Goal: Transaction & Acquisition: Purchase product/service

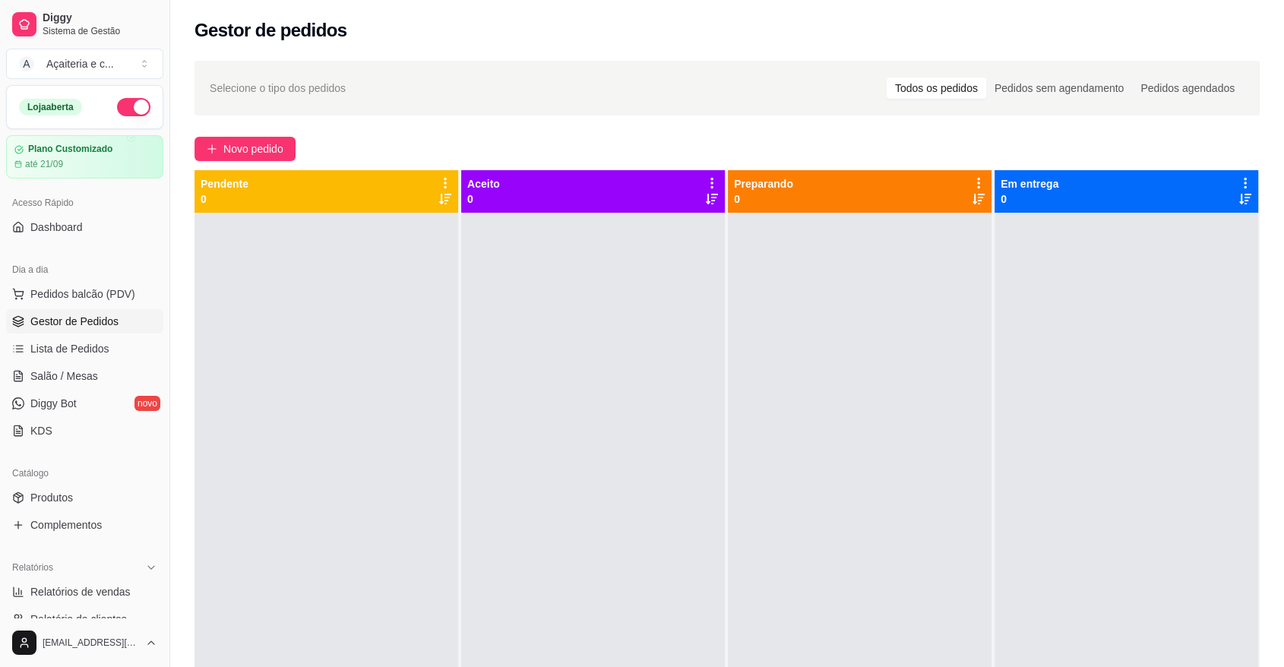
click at [85, 283] on button "Pedidos balcão (PDV)" at bounding box center [84, 294] width 157 height 24
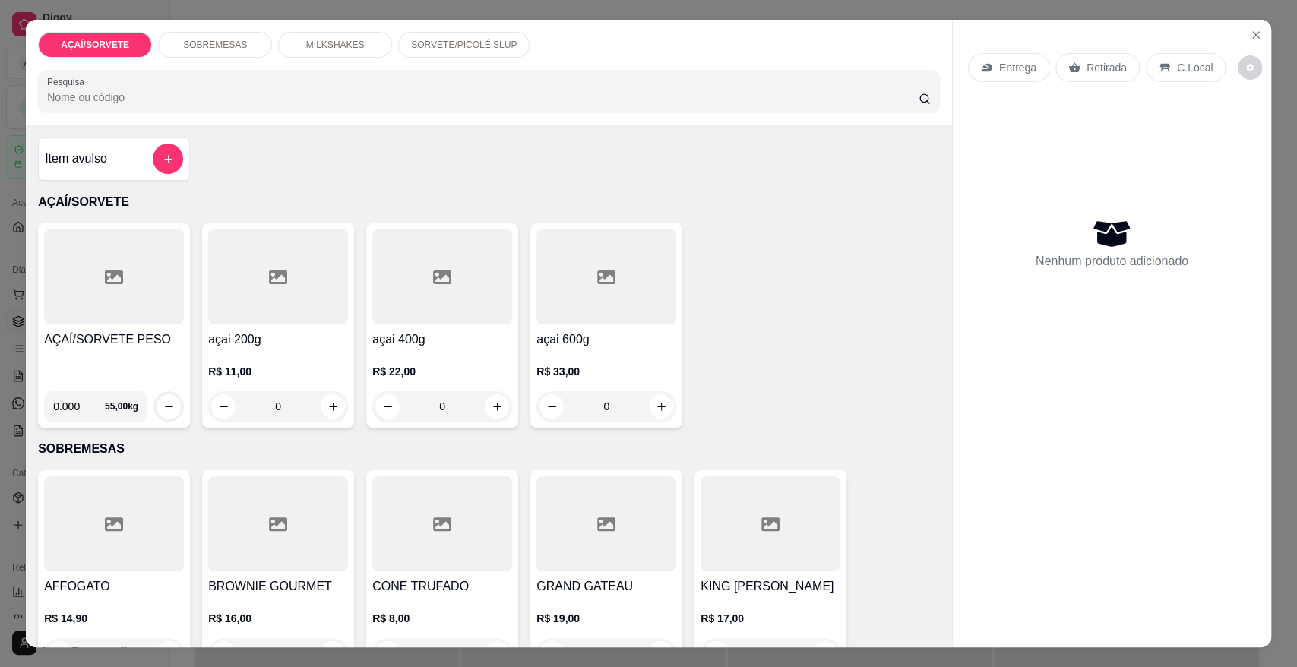
click at [102, 349] on div "AÇAÍ/SORVETE PESO" at bounding box center [114, 355] width 140 height 49
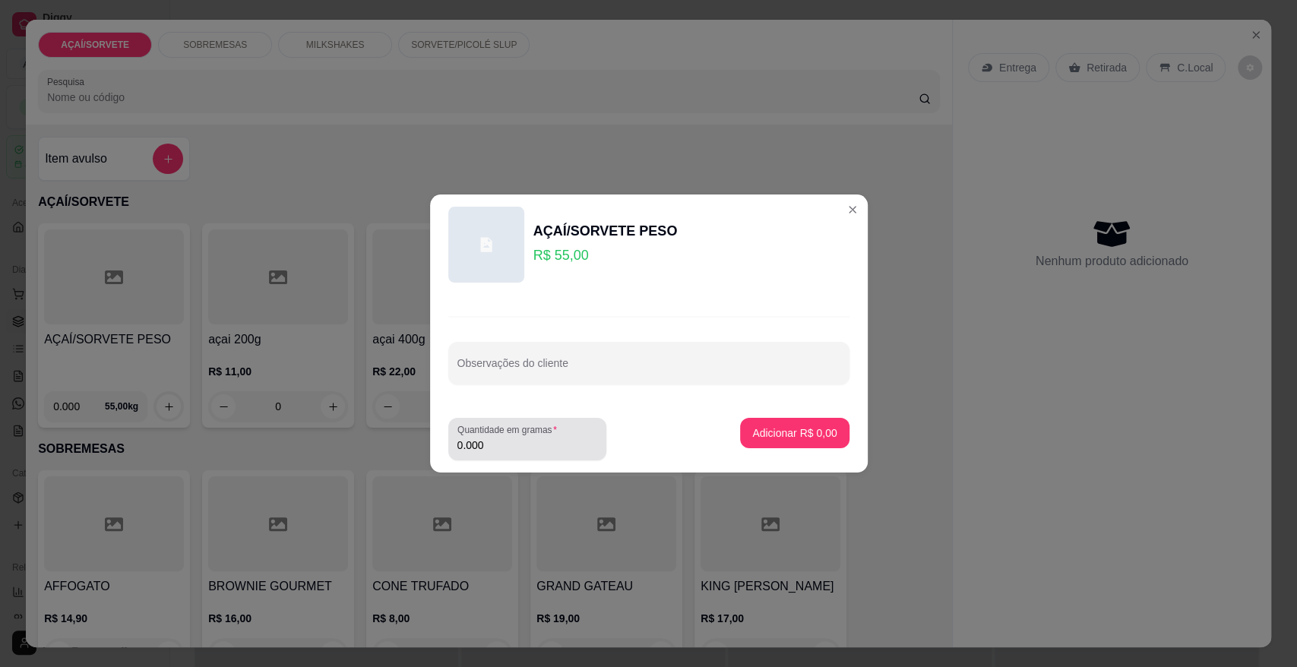
click at [527, 457] on div "Quantidade em gramas 0.000" at bounding box center [527, 439] width 158 height 43
type input "0.236"
click at [803, 424] on button "Adicionar R$ 12,98" at bounding box center [792, 434] width 112 height 30
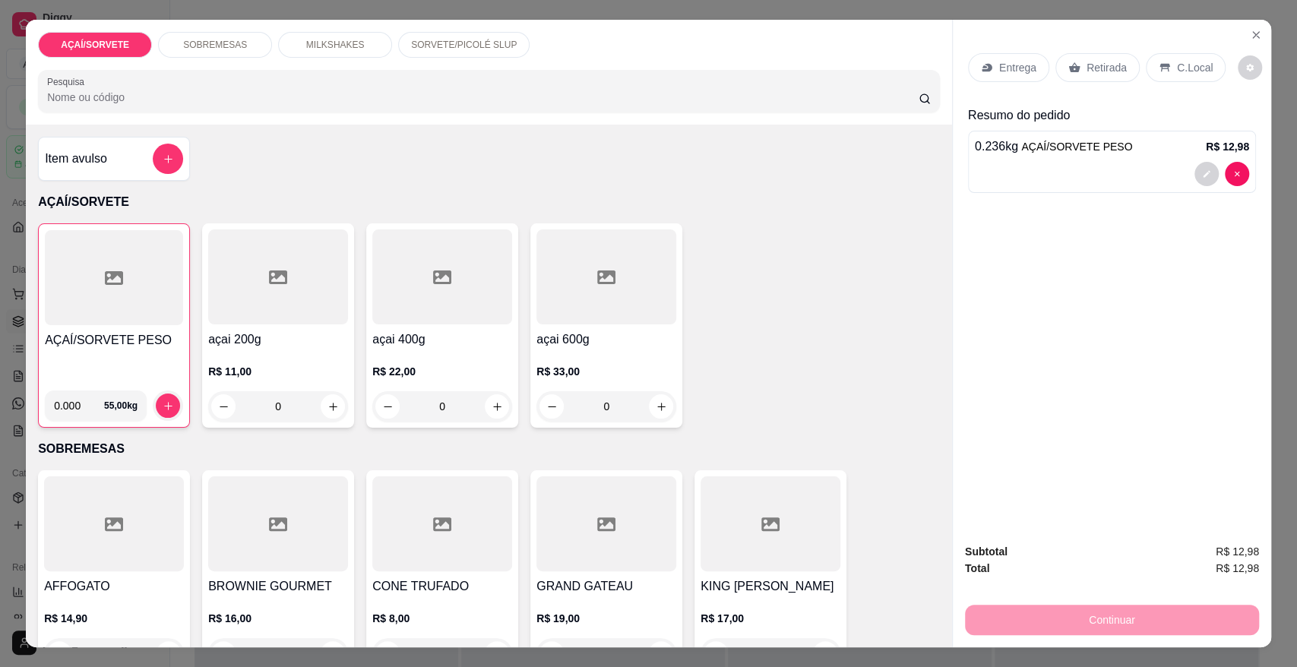
click at [1099, 58] on div "Retirada" at bounding box center [1097, 67] width 84 height 29
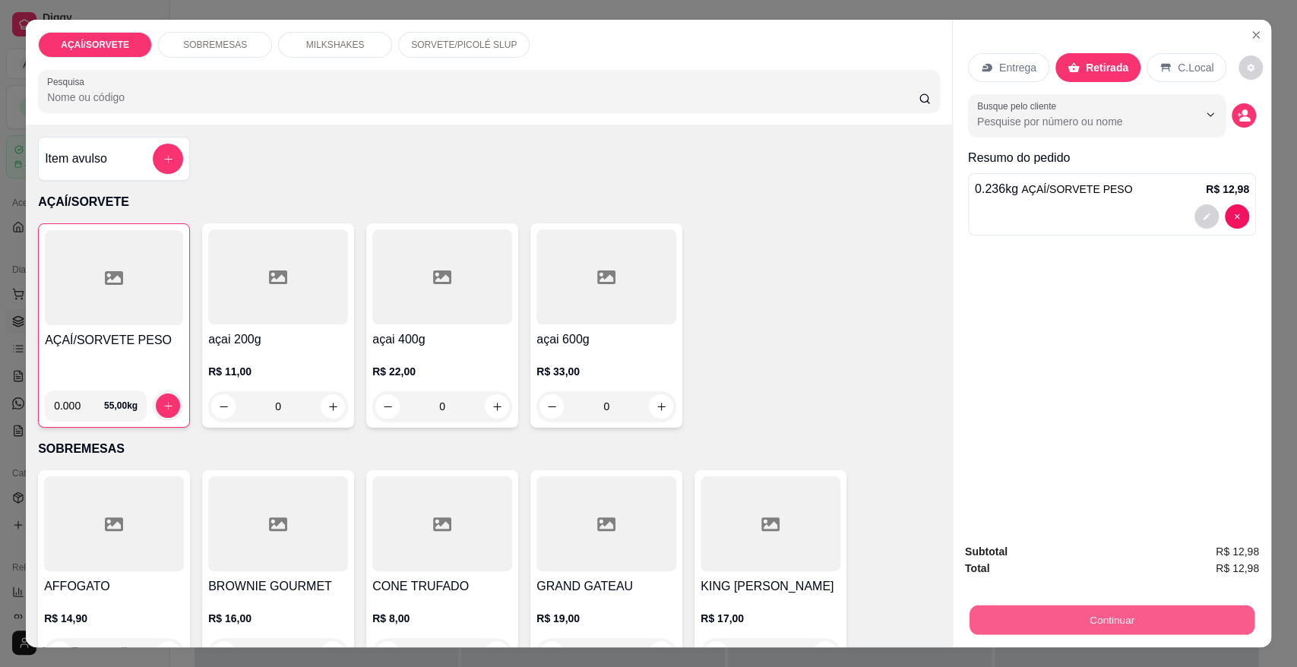
click at [1163, 611] on button "Continuar" at bounding box center [1111, 620] width 285 height 30
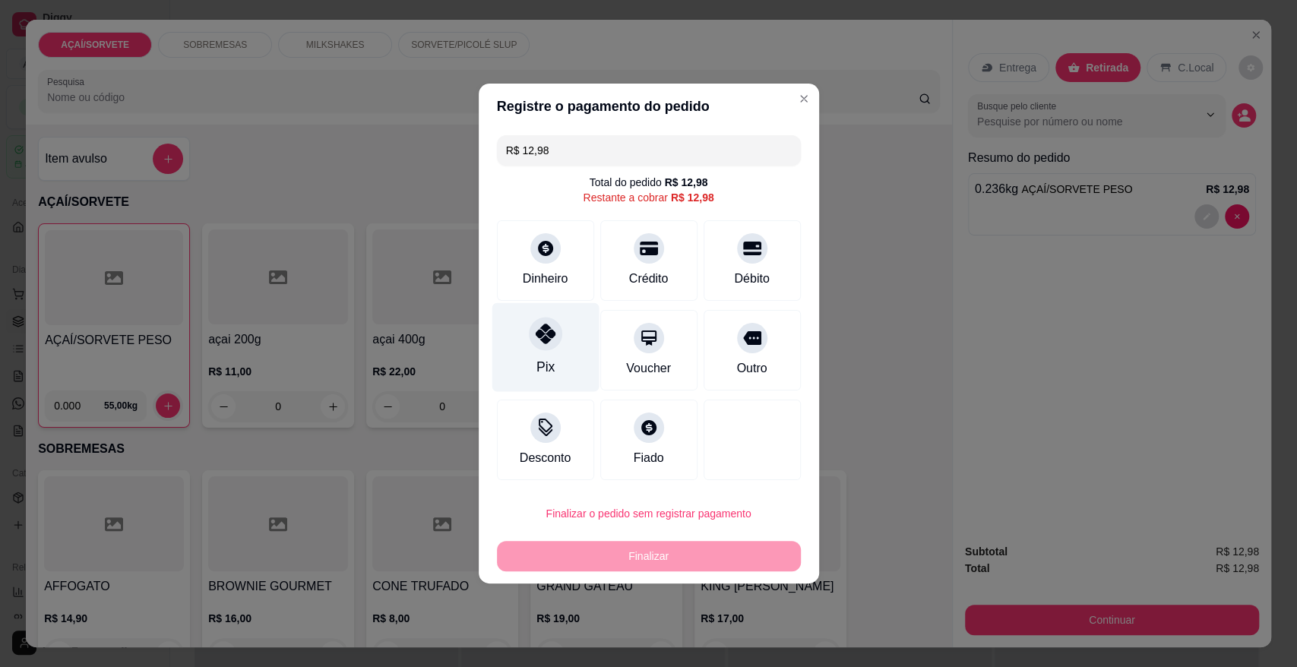
click at [557, 327] on div at bounding box center [545, 333] width 33 height 33
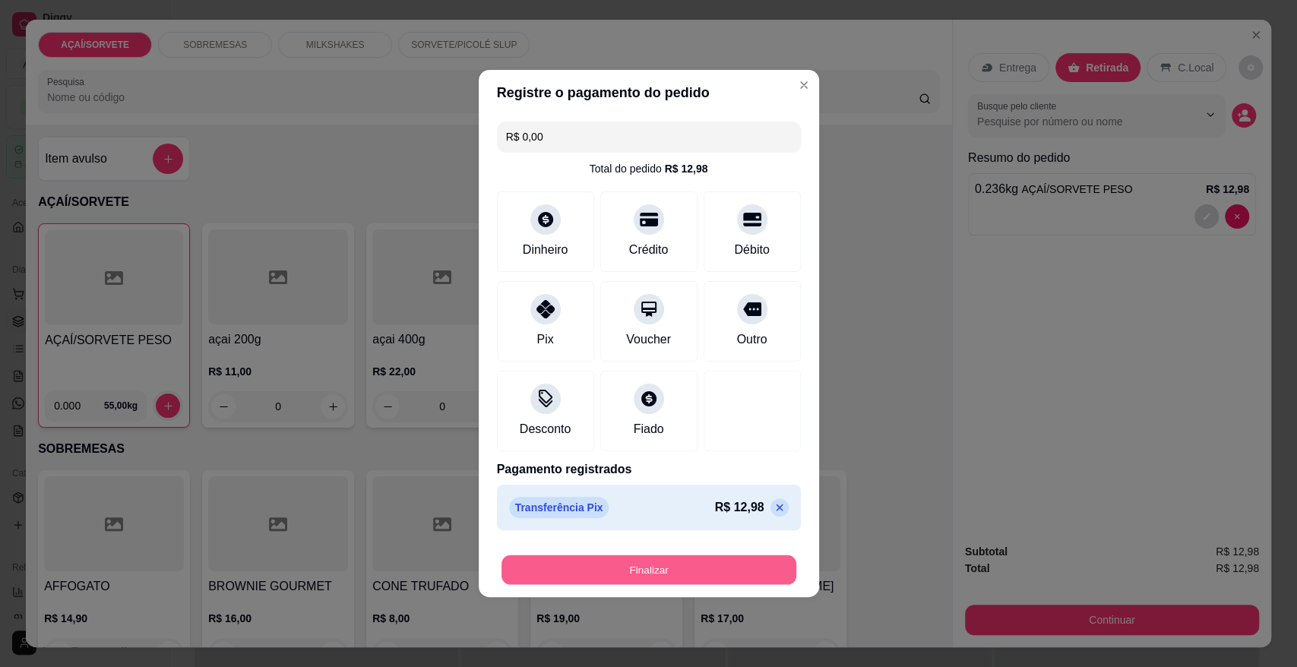
click at [576, 574] on button "Finalizar" at bounding box center [648, 570] width 295 height 30
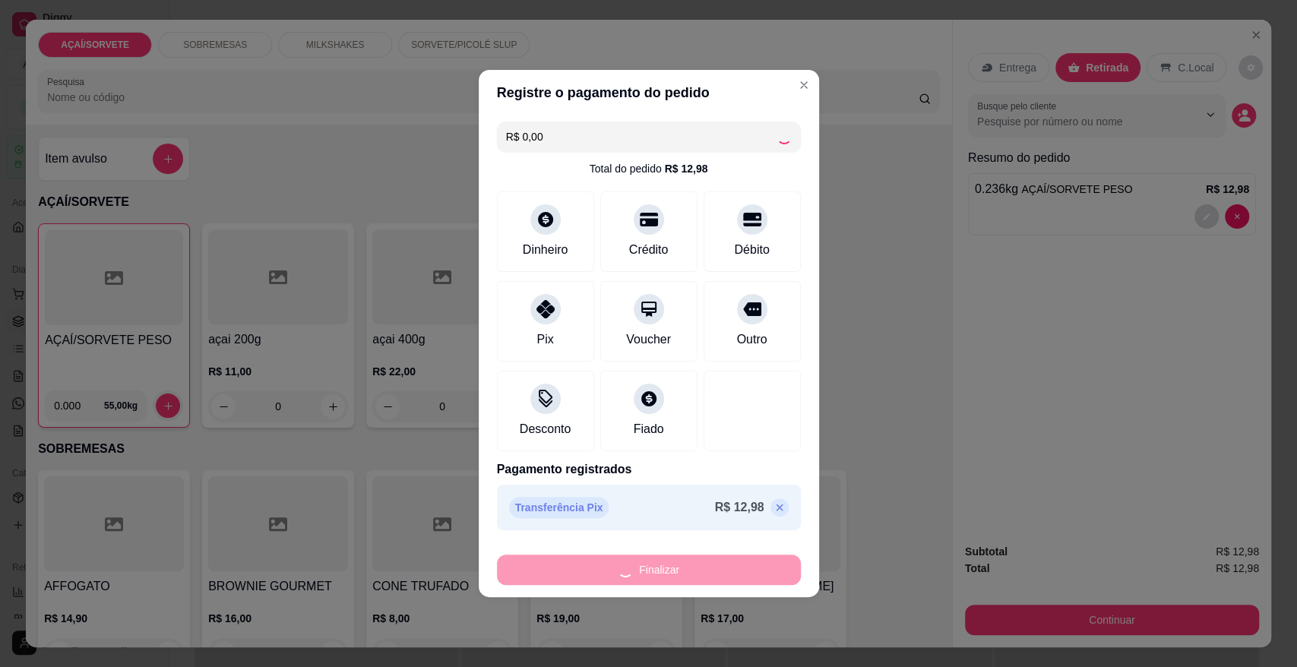
type input "-R$ 12,98"
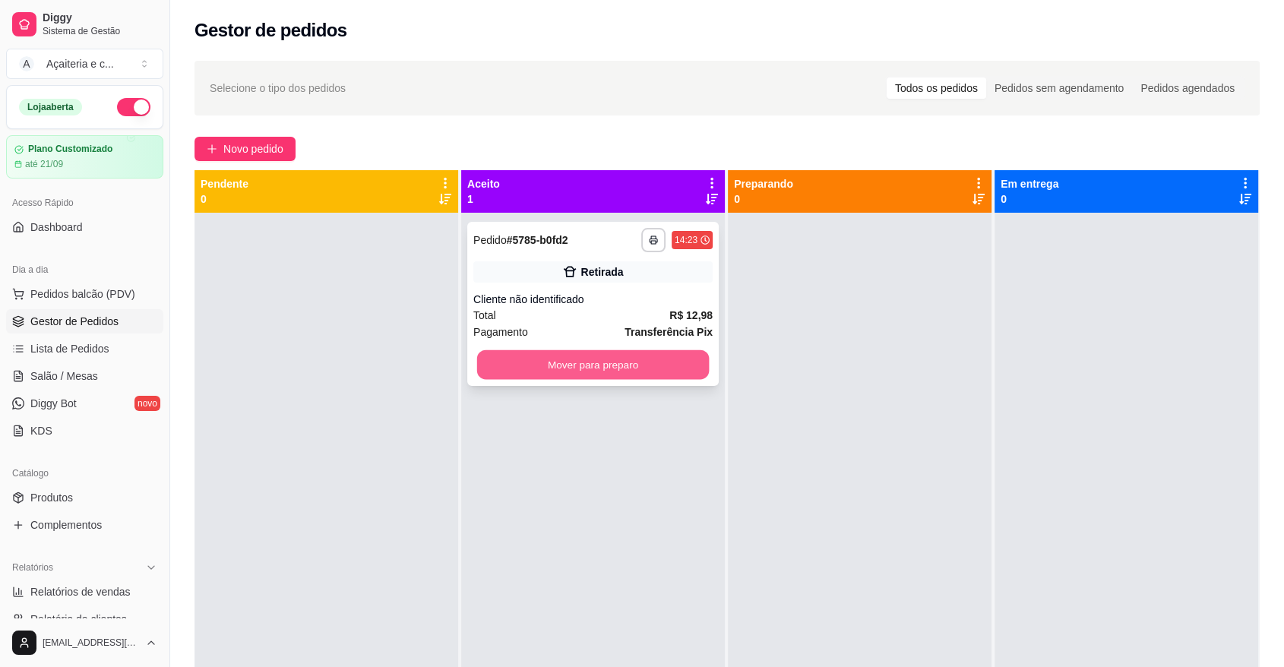
click at [673, 359] on button "Mover para preparo" at bounding box center [593, 365] width 232 height 30
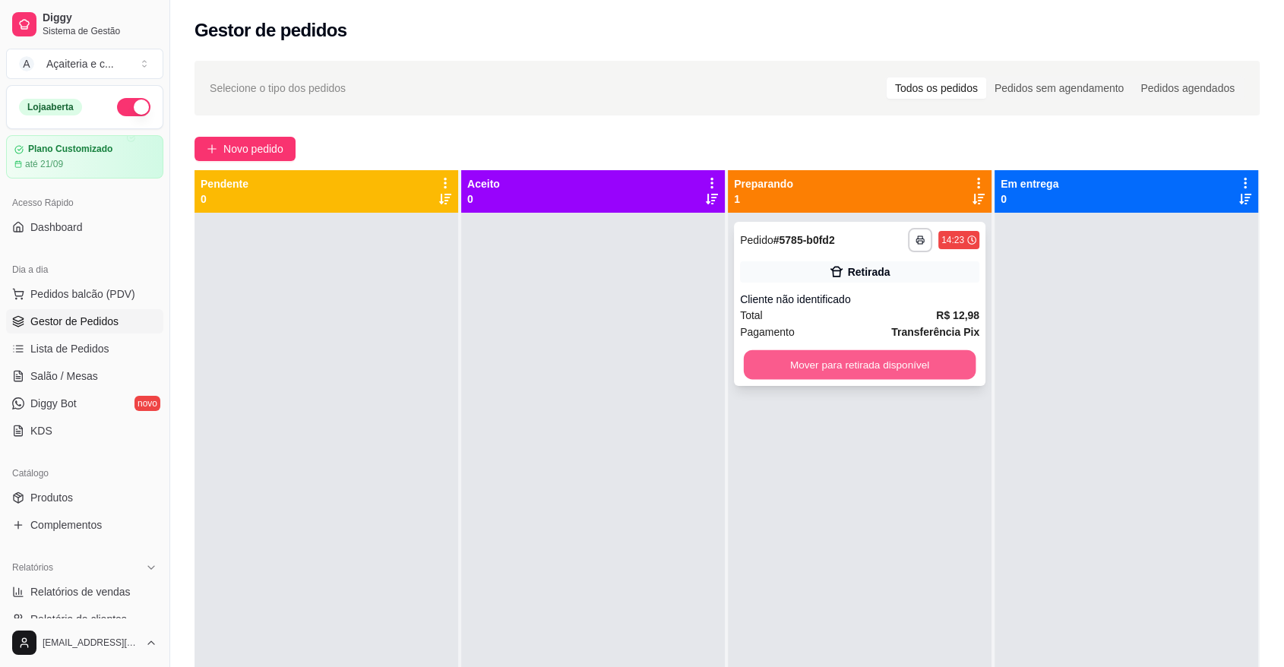
click at [801, 370] on button "Mover para retirada disponível" at bounding box center [860, 365] width 232 height 30
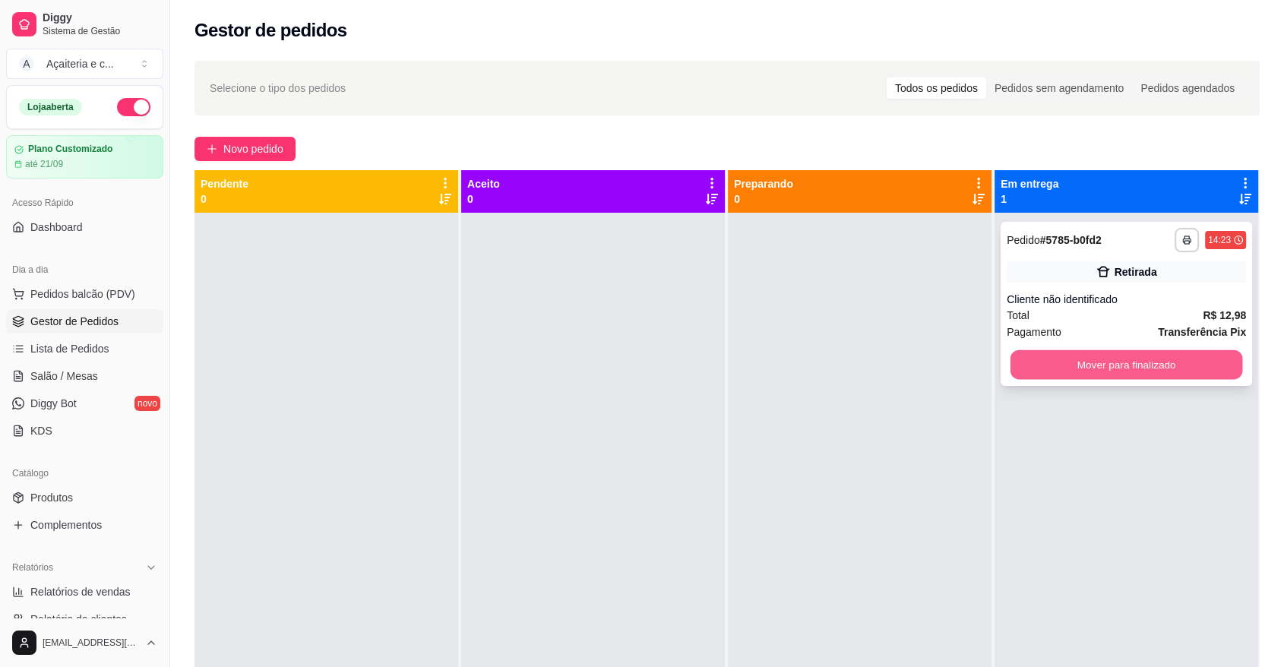
click at [1040, 369] on button "Mover para finalizado" at bounding box center [1126, 365] width 232 height 30
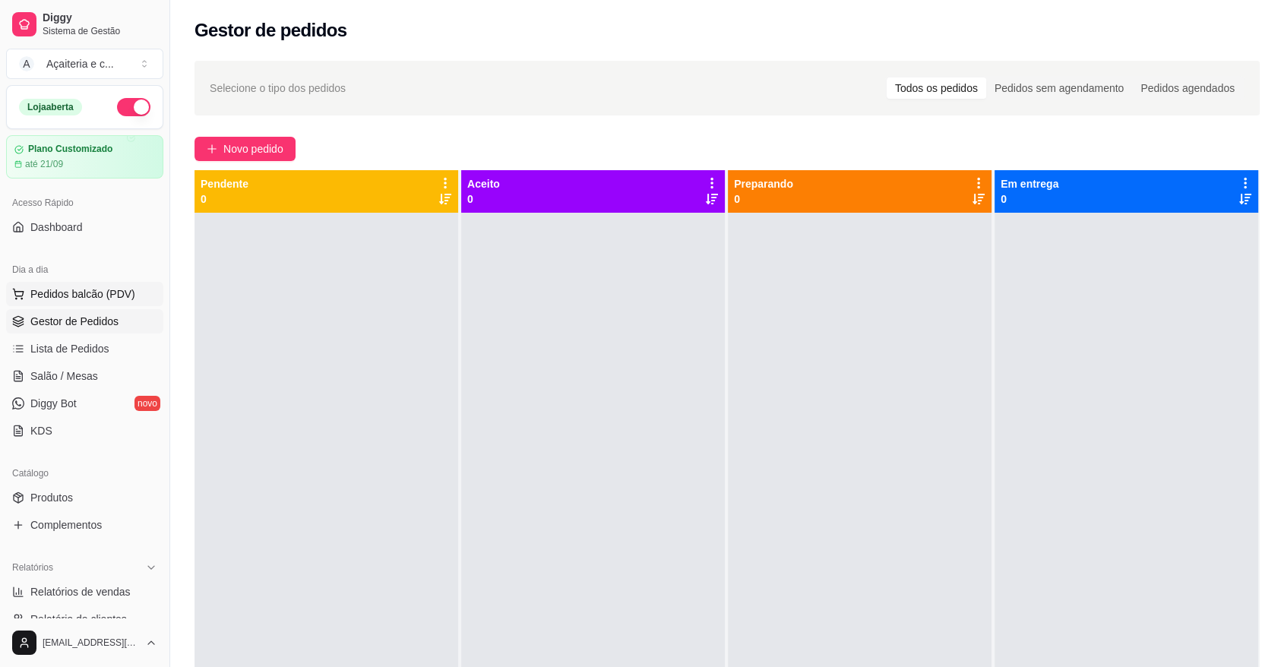
click at [98, 289] on span "Pedidos balcão (PDV)" at bounding box center [82, 293] width 105 height 15
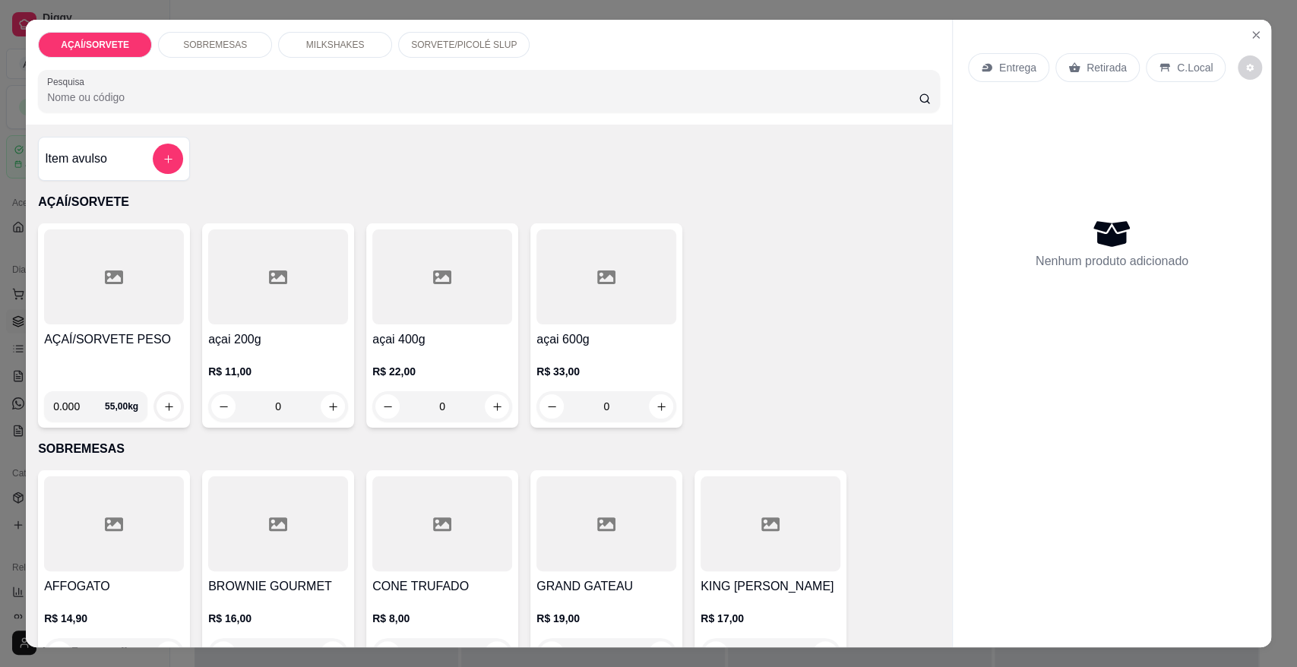
click at [482, 41] on p "SORVETE/PICOLÉ SLUP" at bounding box center [464, 45] width 106 height 12
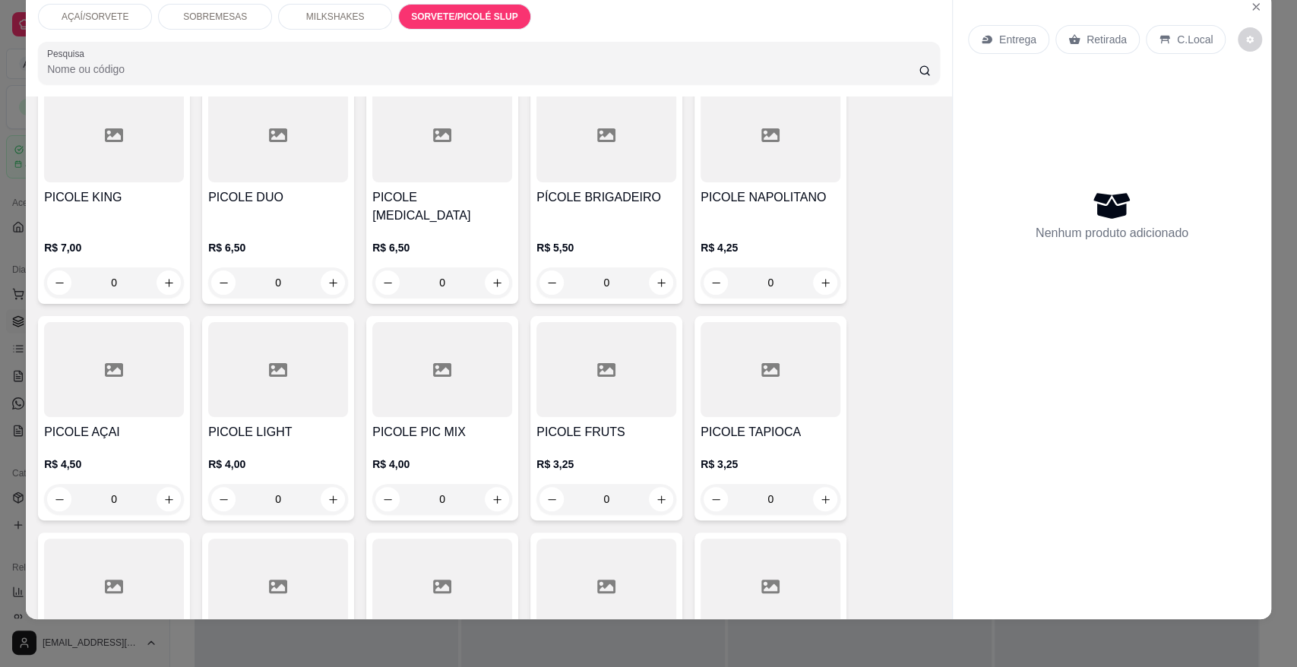
scroll to position [2031, 0]
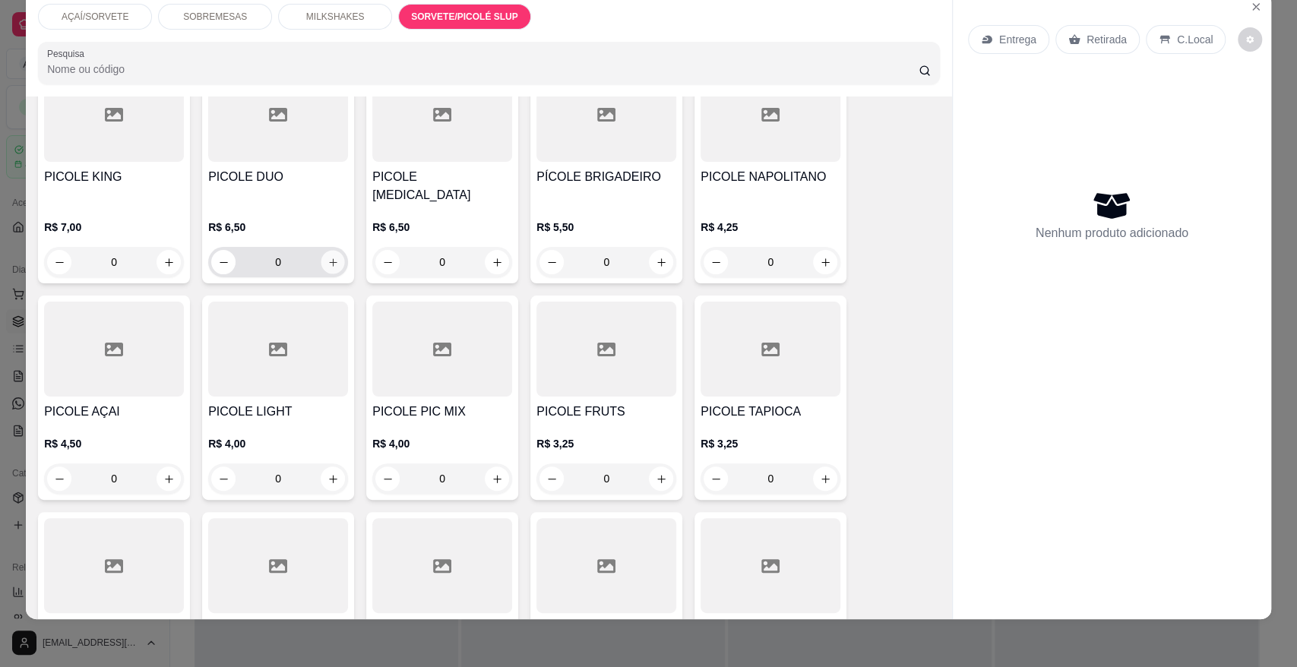
click at [321, 251] on button "increase-product-quantity" at bounding box center [333, 263] width 24 height 24
type input "1"
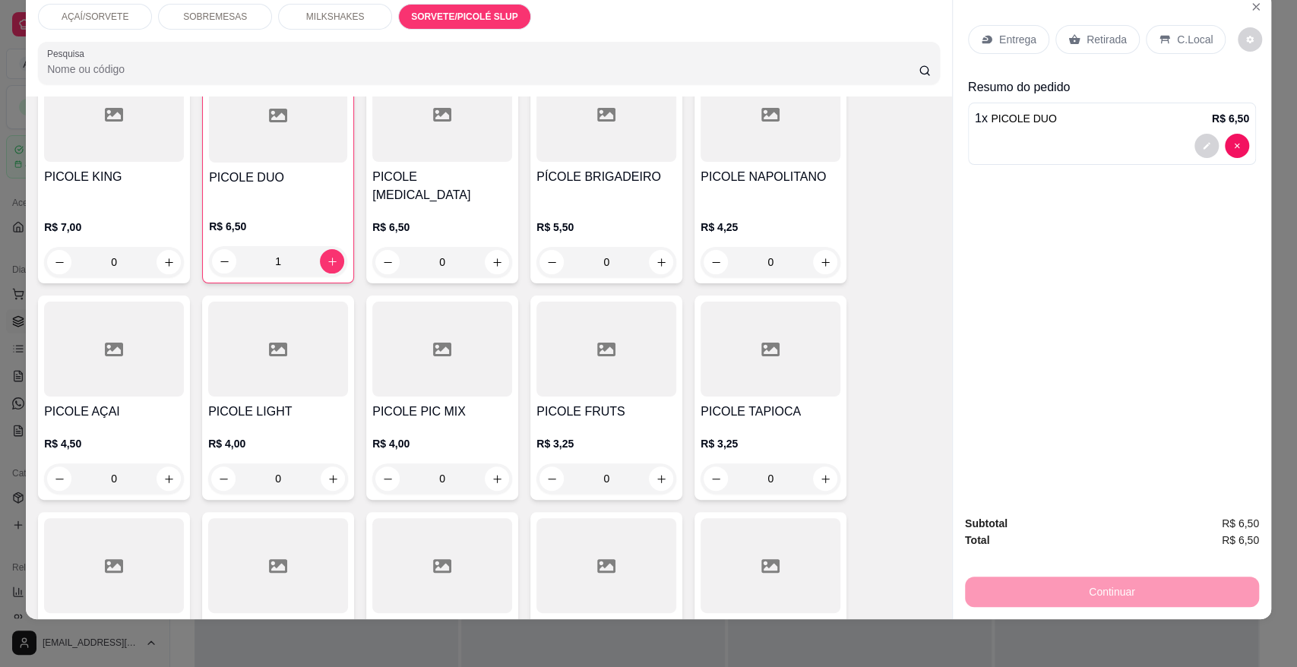
click at [1086, 43] on p "Retirada" at bounding box center [1106, 39] width 40 height 15
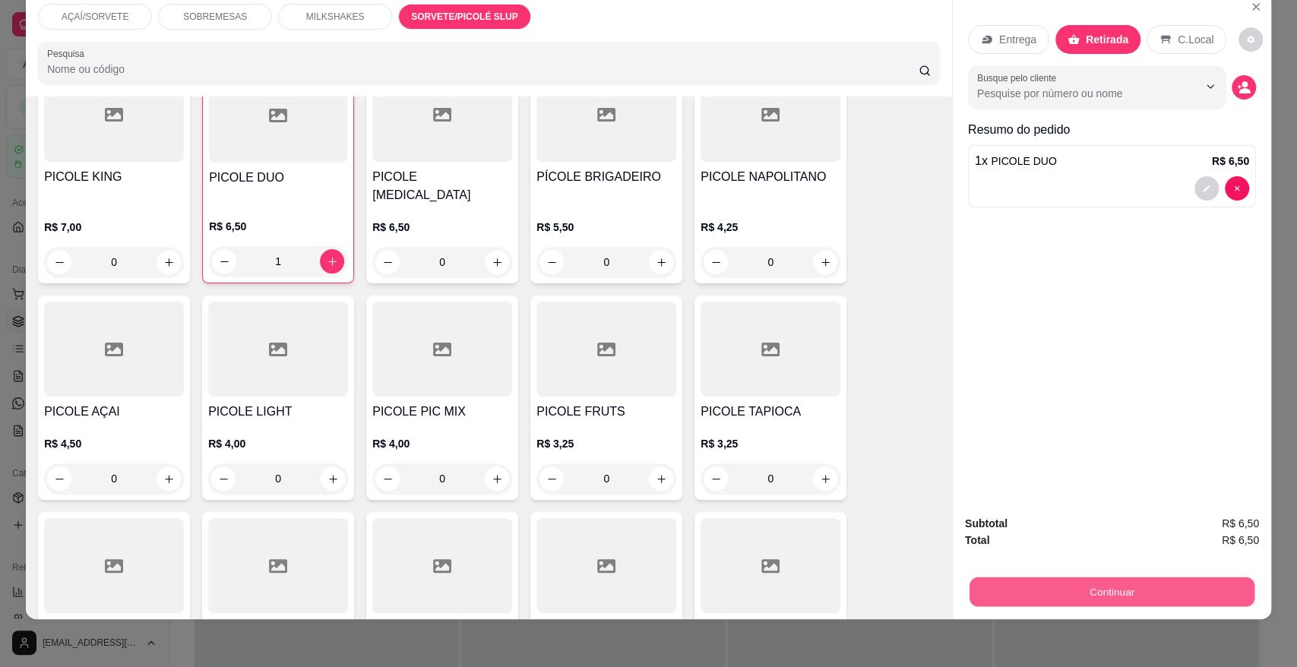
click at [1092, 587] on button "Continuar" at bounding box center [1111, 592] width 285 height 30
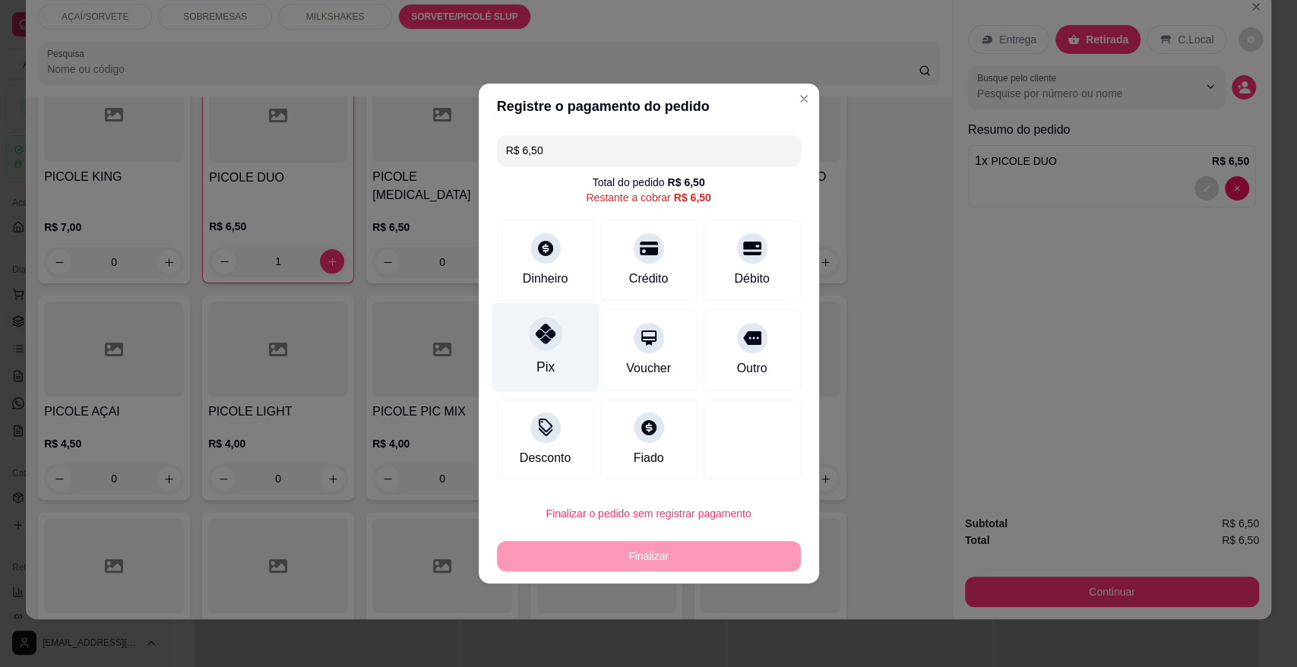
click at [536, 357] on div "Pix" at bounding box center [545, 367] width 18 height 20
type input "R$ 0,00"
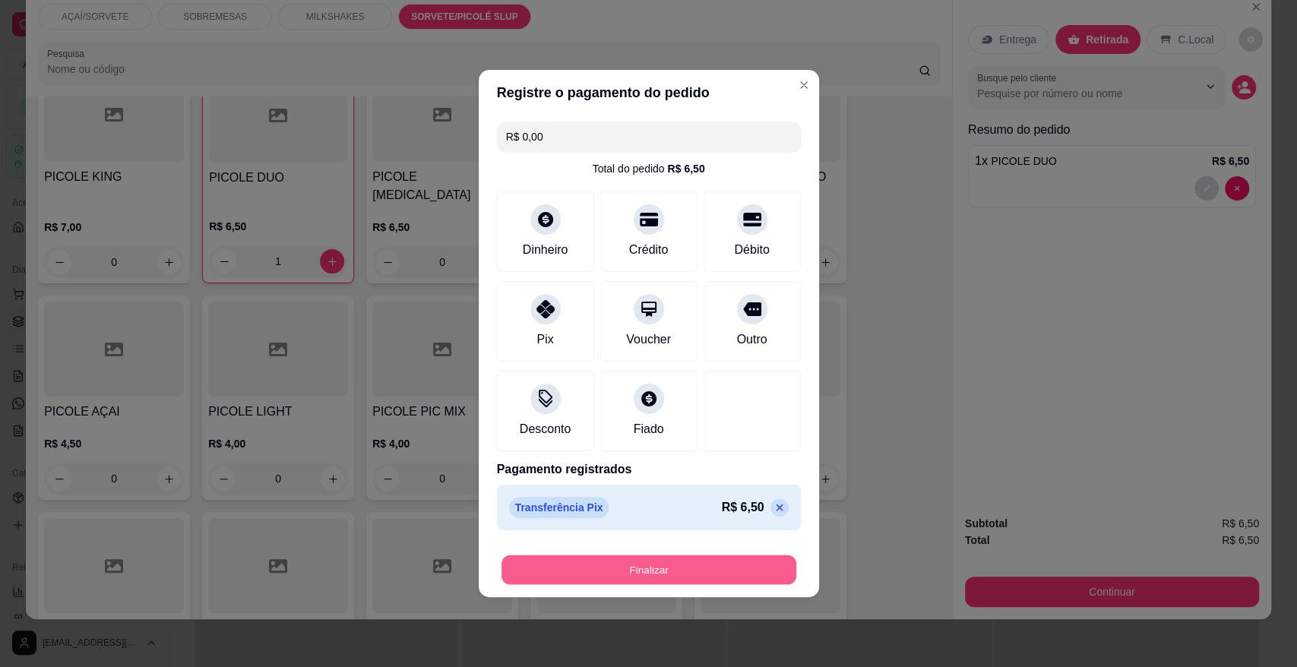
click at [622, 574] on button "Finalizar" at bounding box center [648, 570] width 295 height 30
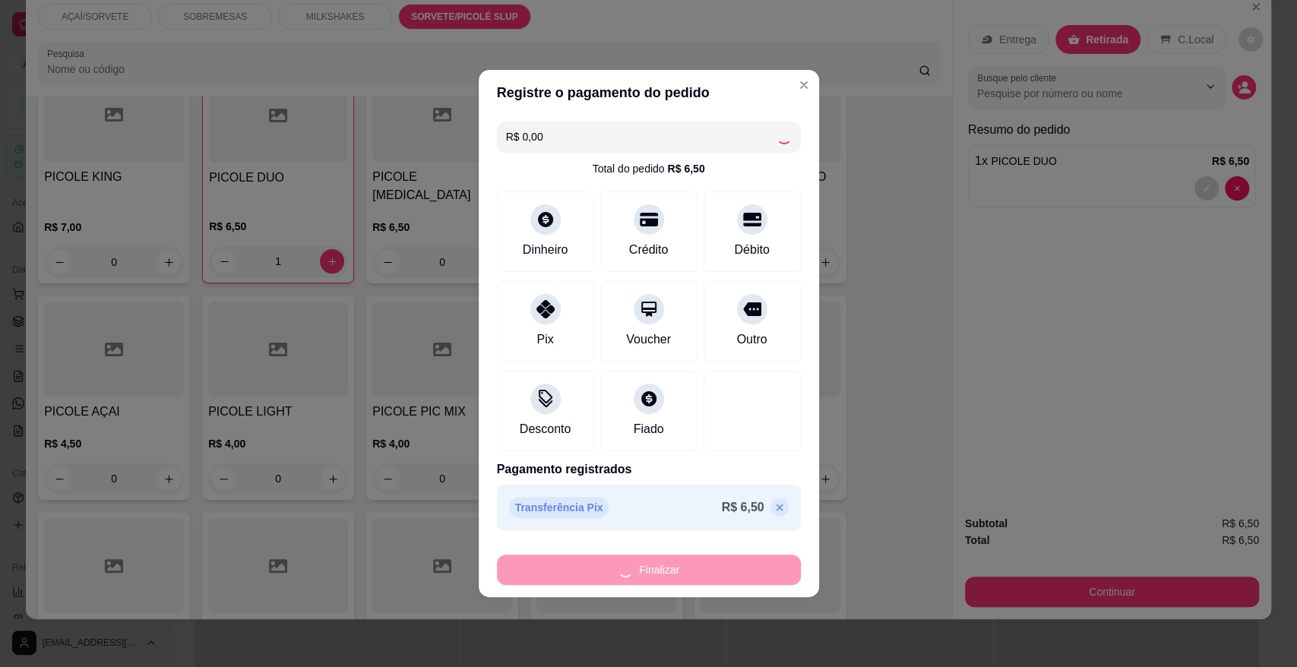
type input "0"
type input "-R$ 6,50"
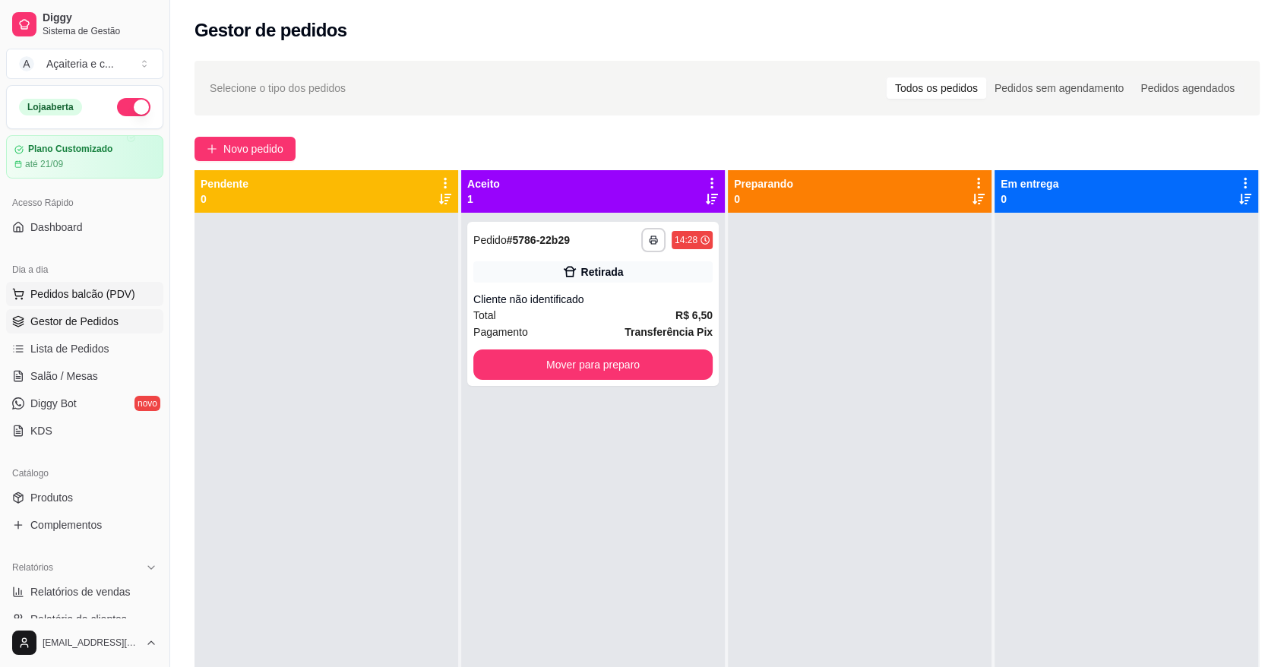
click at [61, 293] on span "Pedidos balcão (PDV)" at bounding box center [82, 293] width 105 height 15
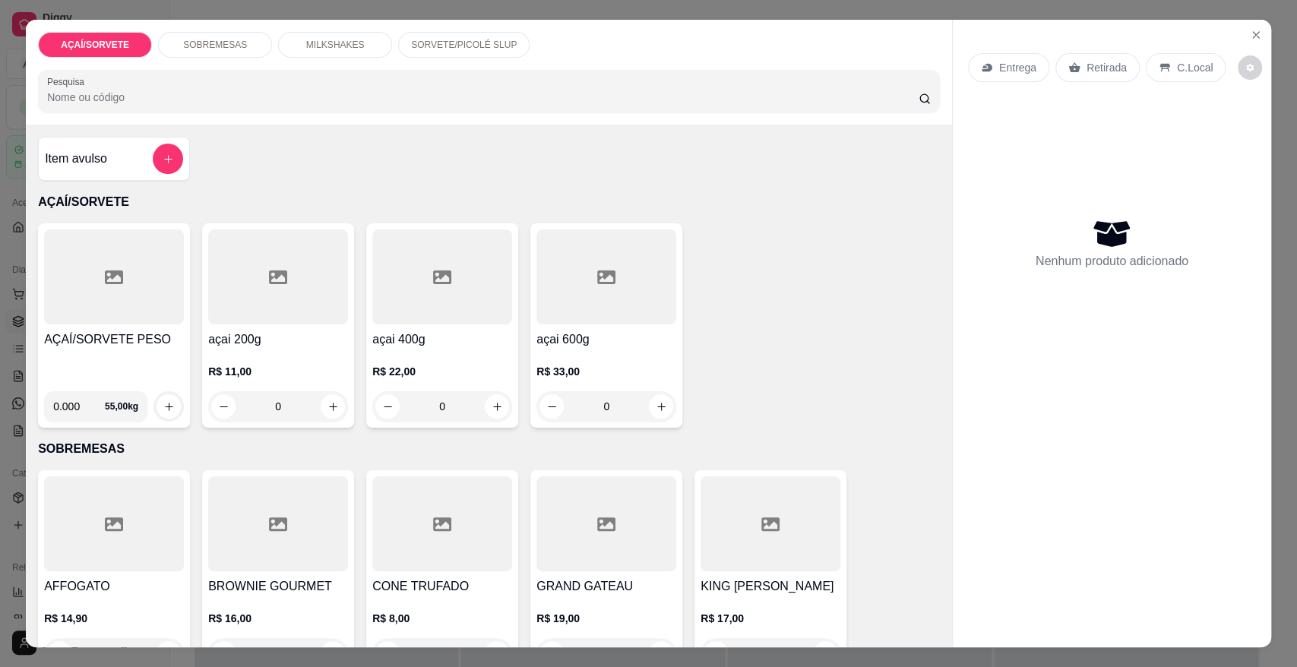
click at [413, 48] on p "SORVETE/PICOLÉ SLUP" at bounding box center [464, 45] width 106 height 12
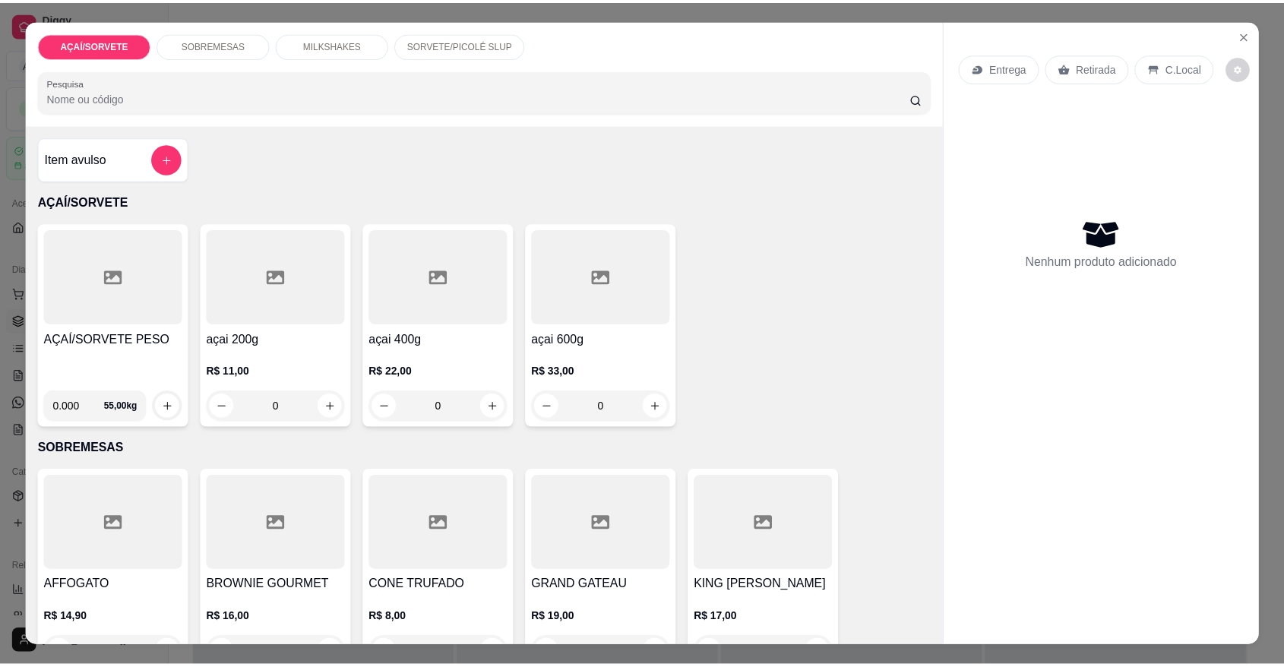
scroll to position [28, 0]
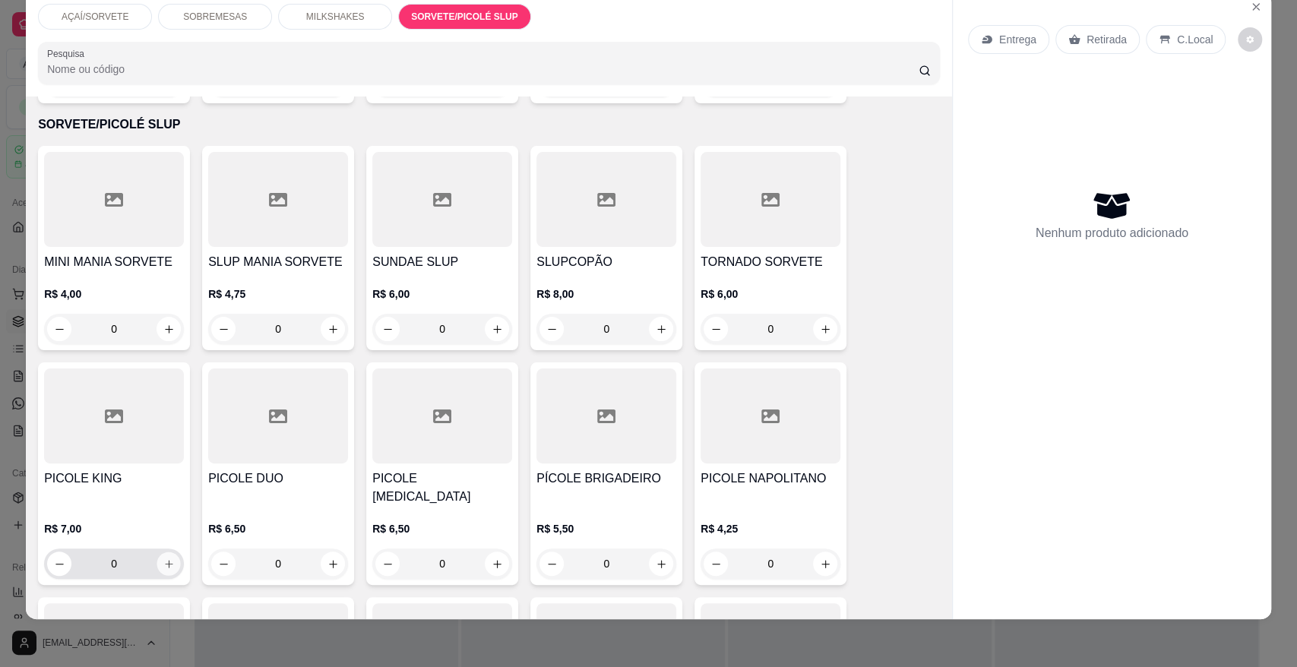
click at [166, 552] on button "increase-product-quantity" at bounding box center [169, 564] width 24 height 24
type input "1"
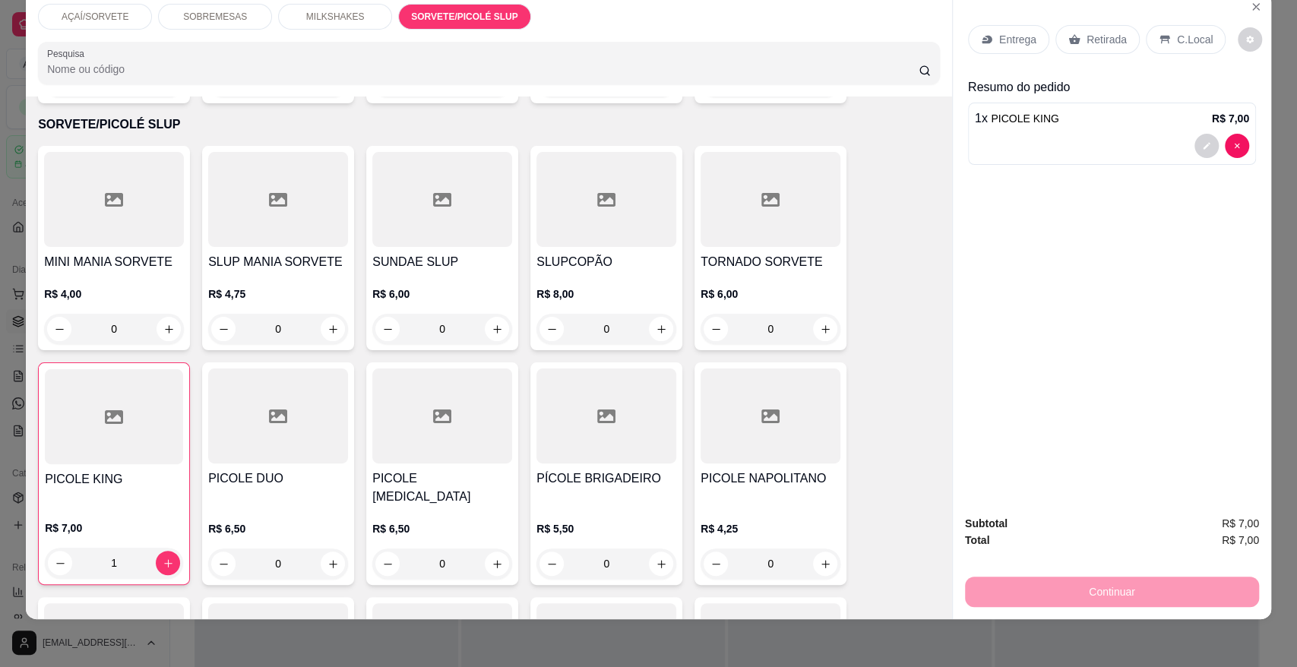
click at [1086, 46] on p "Retirada" at bounding box center [1106, 39] width 40 height 15
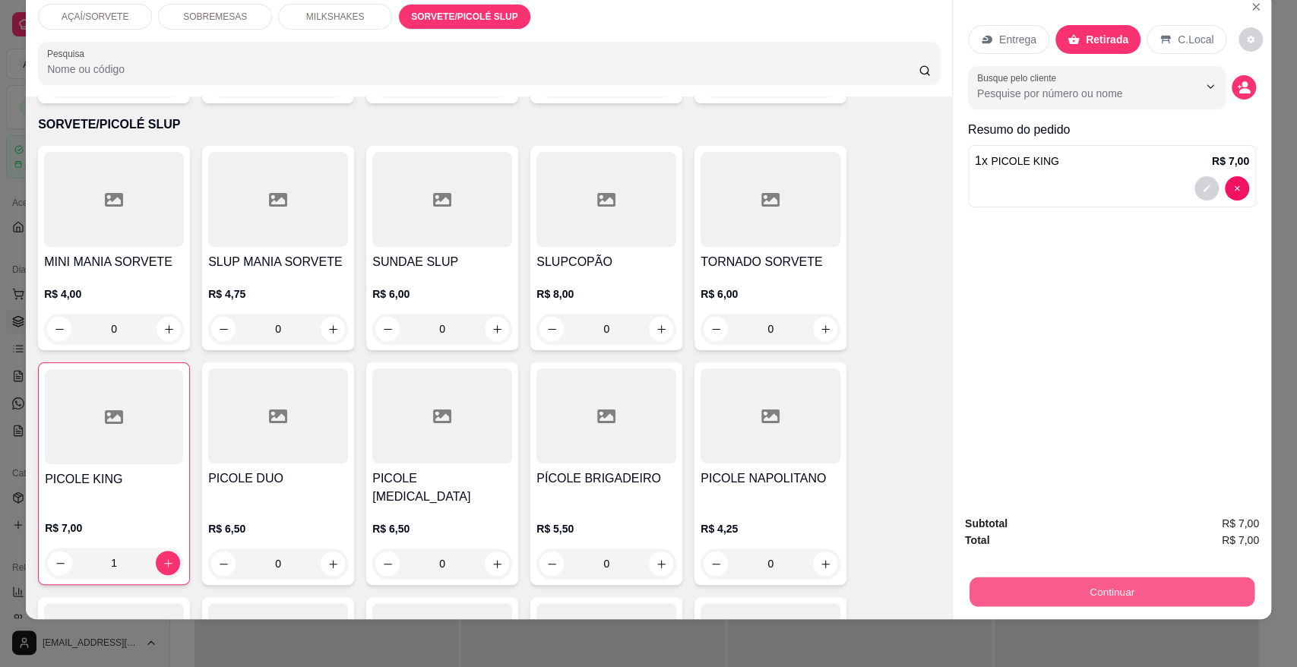
click at [1081, 599] on button "Continuar" at bounding box center [1111, 592] width 285 height 30
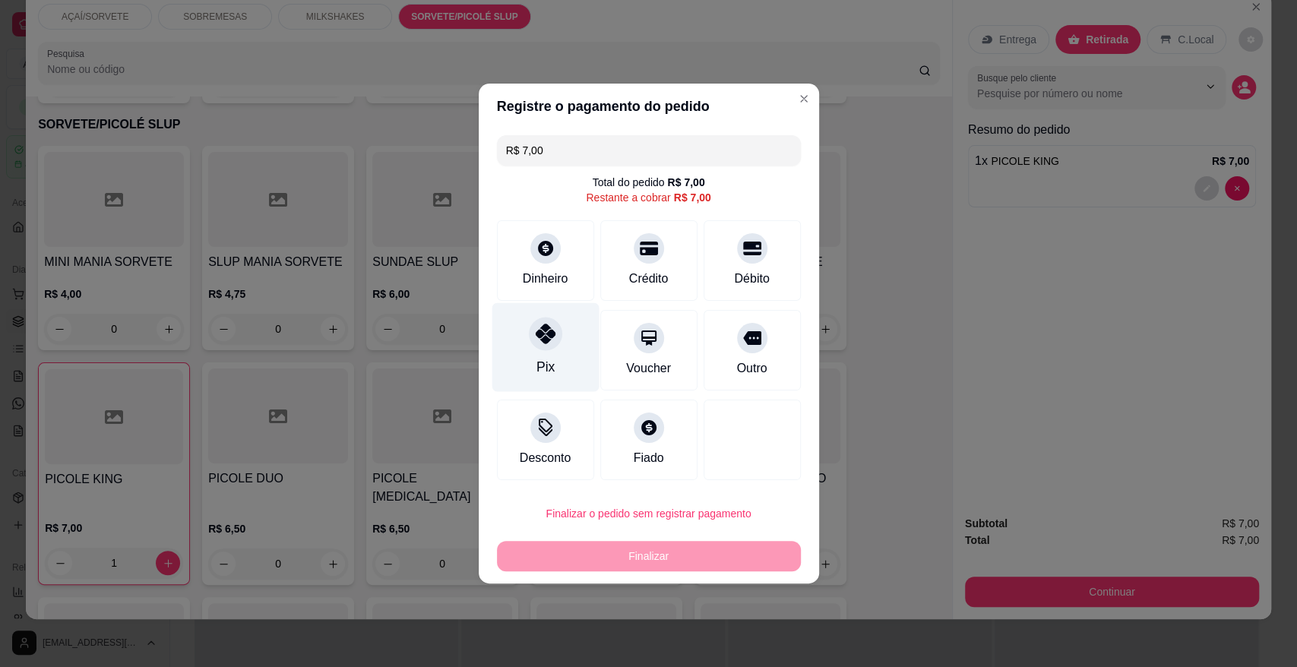
click at [546, 344] on div at bounding box center [545, 333] width 33 height 33
type input "R$ 0,00"
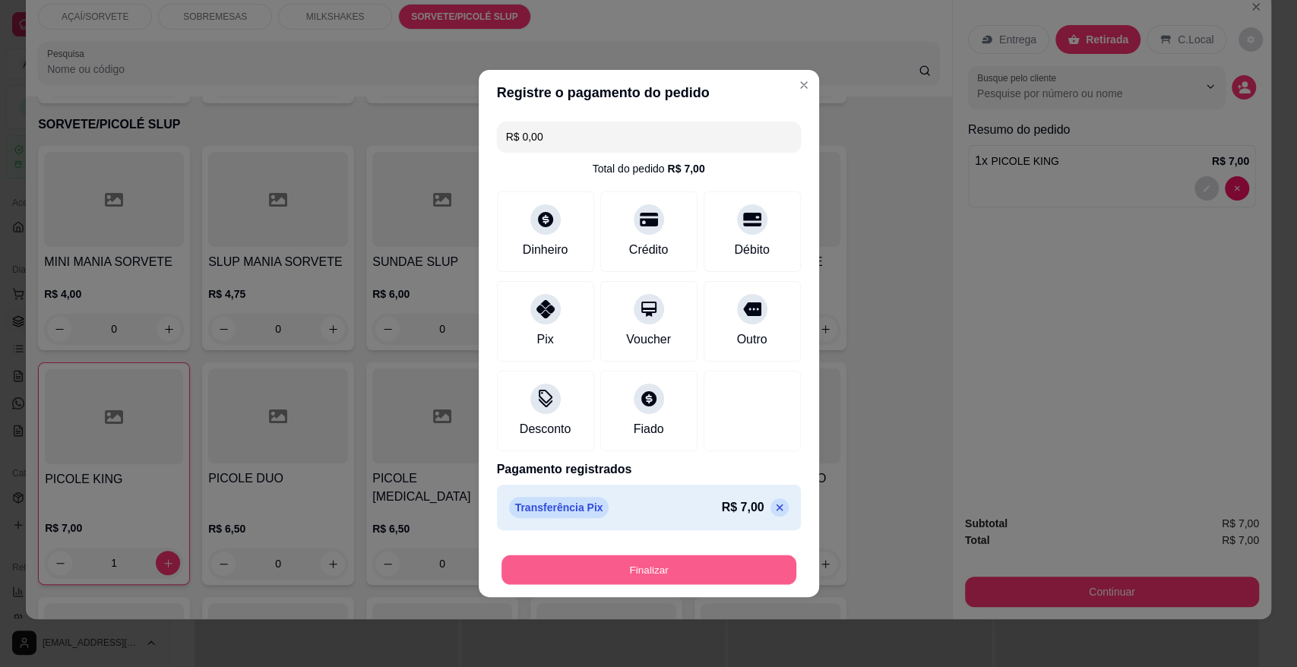
click at [625, 563] on button "Finalizar" at bounding box center [648, 570] width 295 height 30
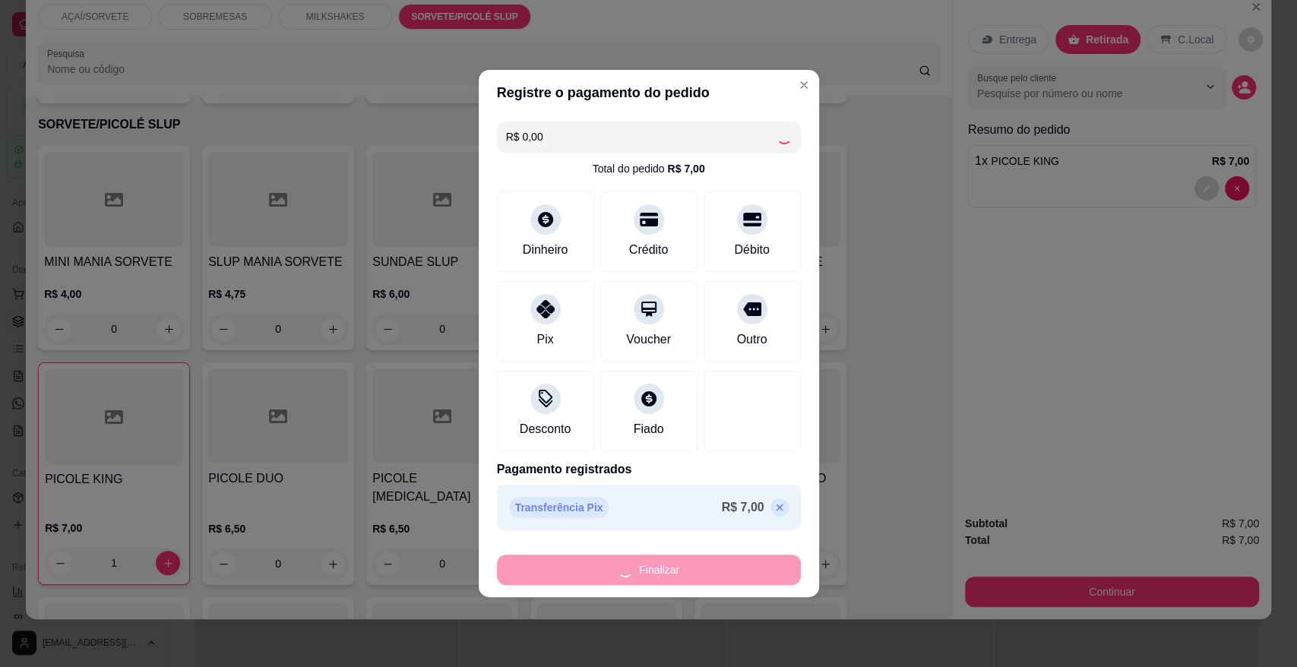
type input "0"
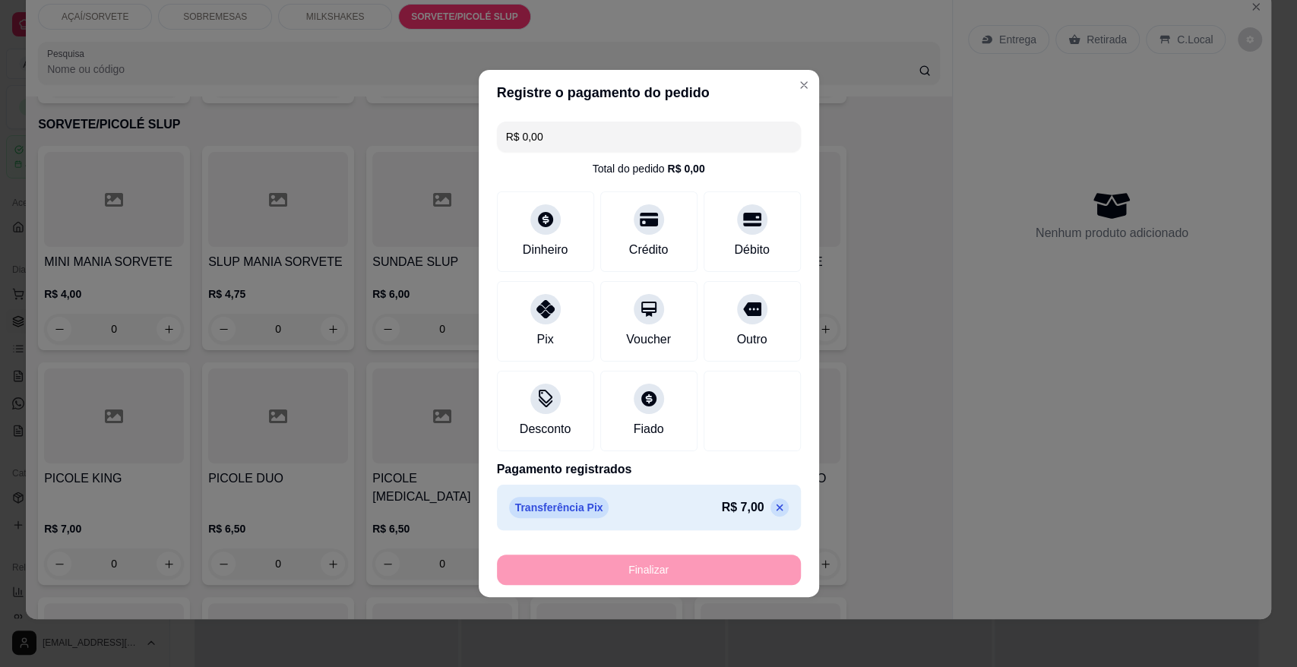
type input "-R$ 7,00"
